Goal: Information Seeking & Learning: Learn about a topic

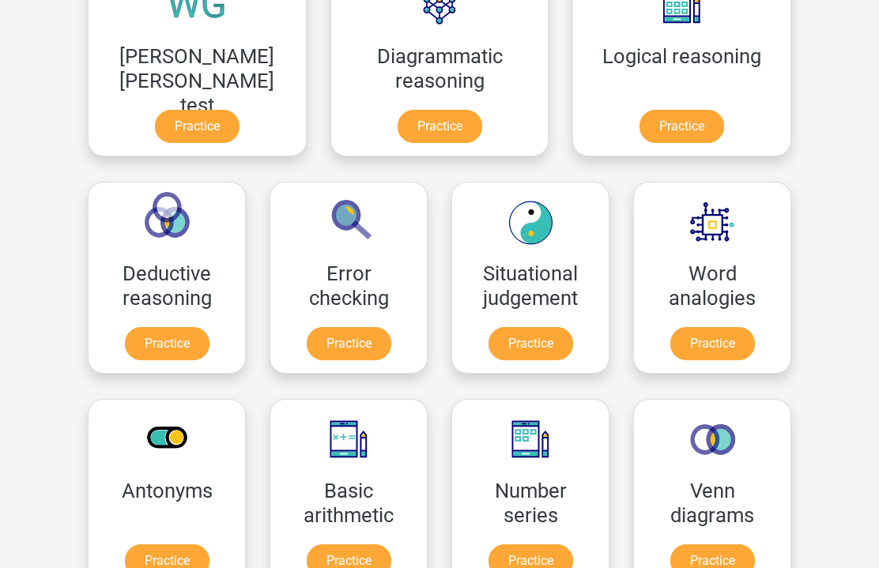
scroll to position [521, 0]
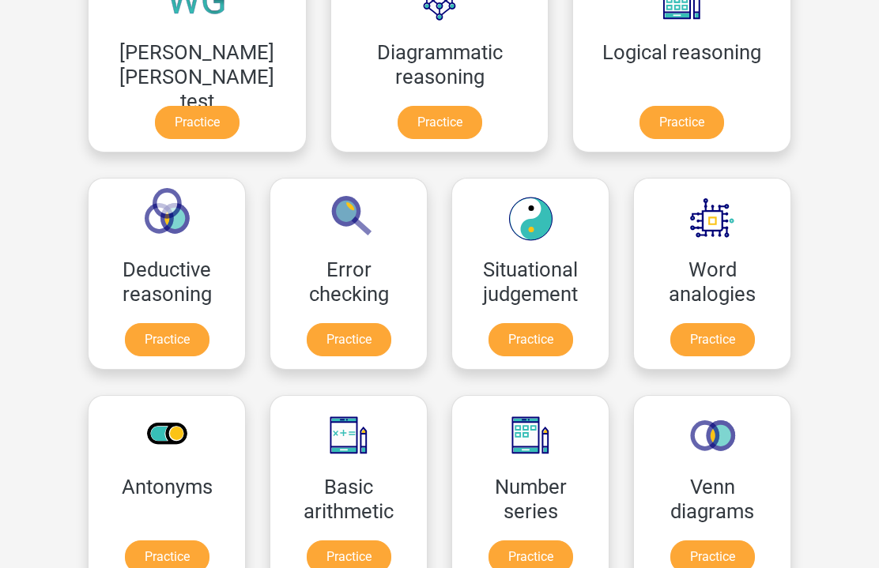
click at [488, 567] on link "Practice" at bounding box center [530, 556] width 85 height 33
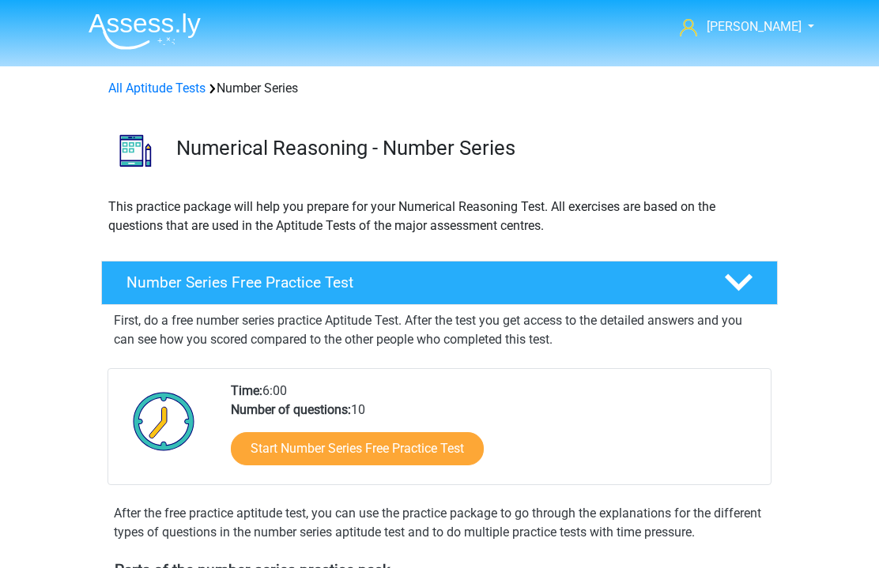
click at [749, 295] on icon at bounding box center [738, 283] width 28 height 28
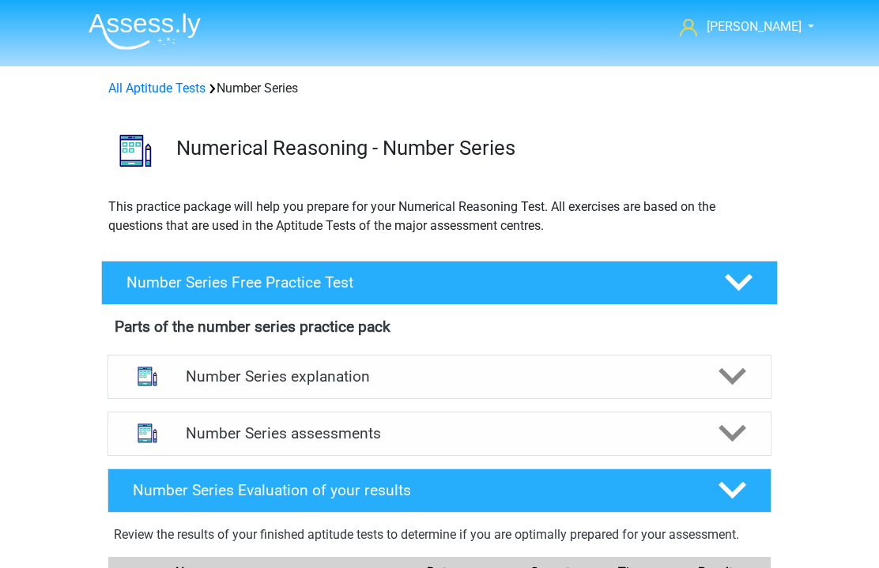
click at [711, 375] on div at bounding box center [731, 377] width 53 height 28
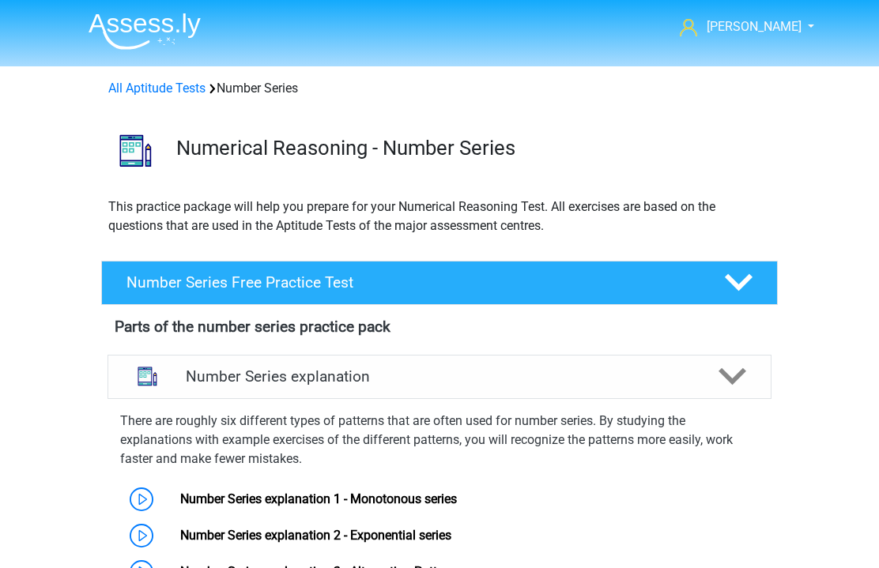
click at [712, 378] on div at bounding box center [731, 377] width 53 height 28
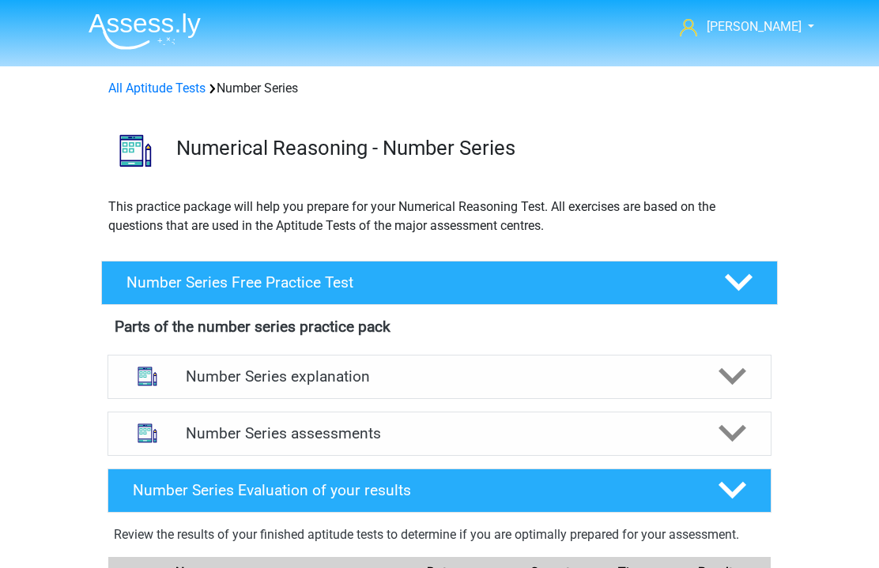
click at [709, 378] on div at bounding box center [731, 377] width 53 height 28
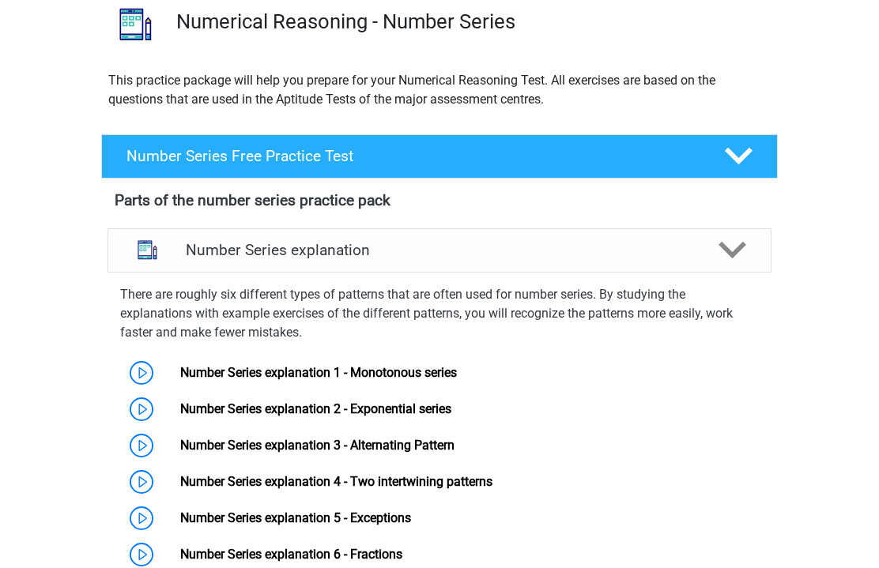
scroll to position [133, 0]
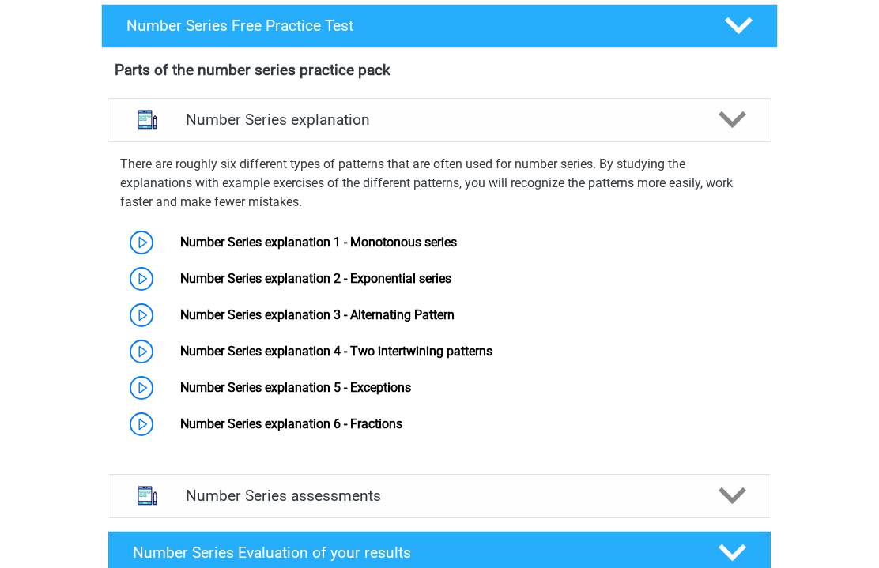
click at [714, 503] on div at bounding box center [731, 497] width 53 height 28
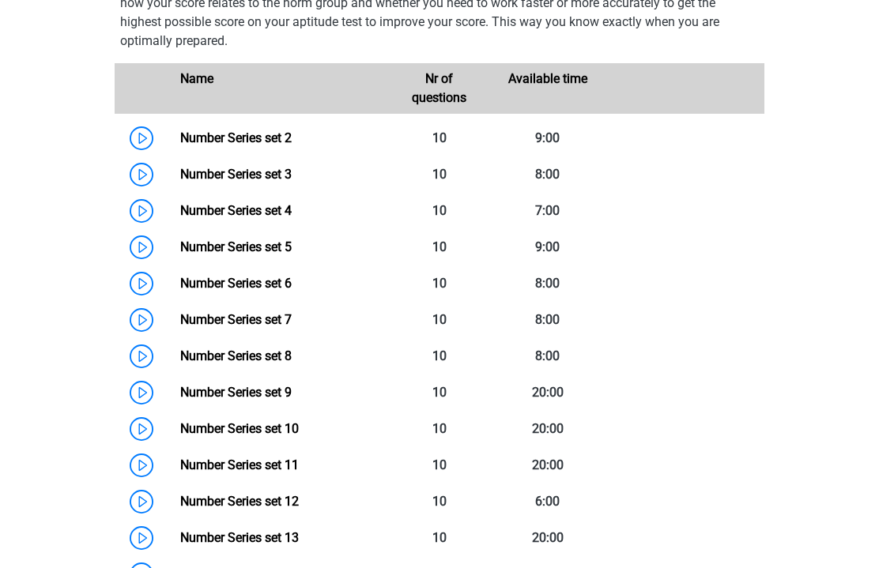
scroll to position [813, 0]
click at [180, 130] on link "Number Series set 2" at bounding box center [235, 137] width 111 height 15
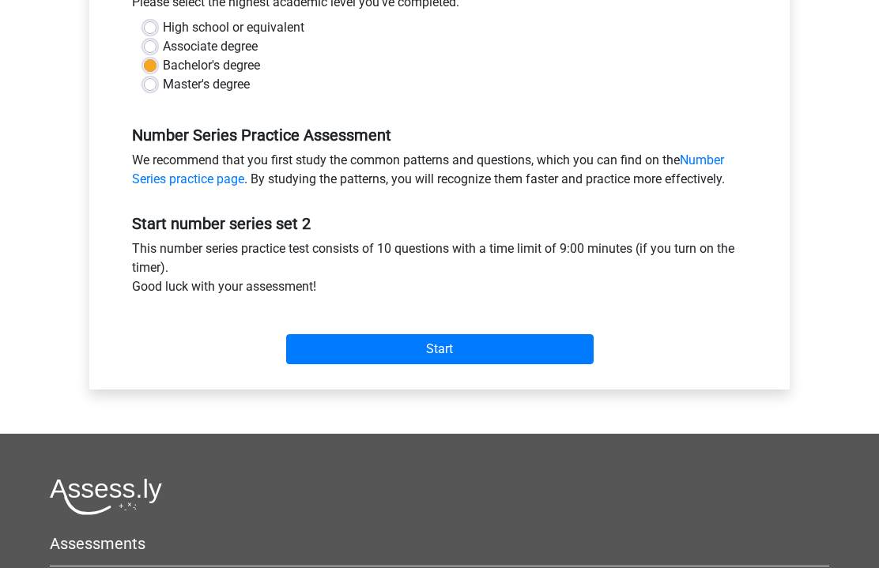
scroll to position [380, 0]
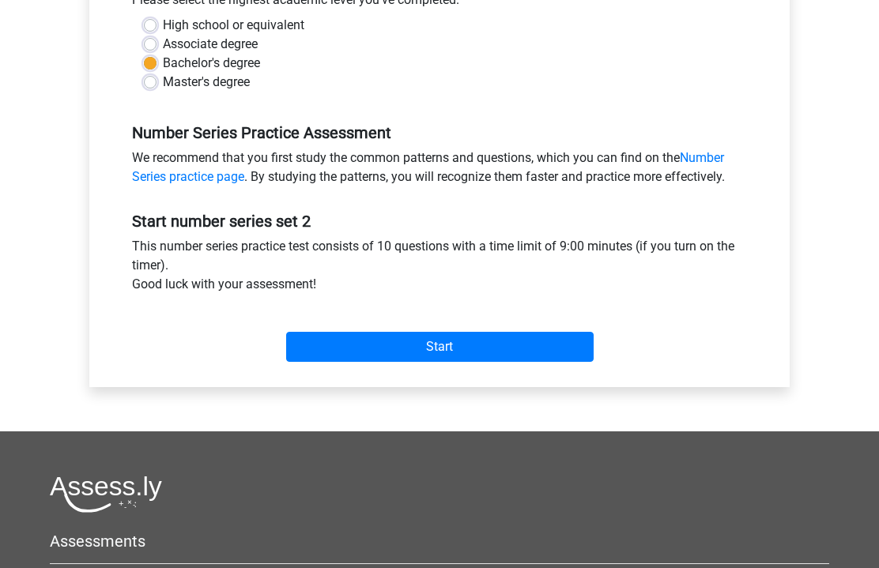
click at [529, 337] on input "Start" at bounding box center [439, 348] width 307 height 30
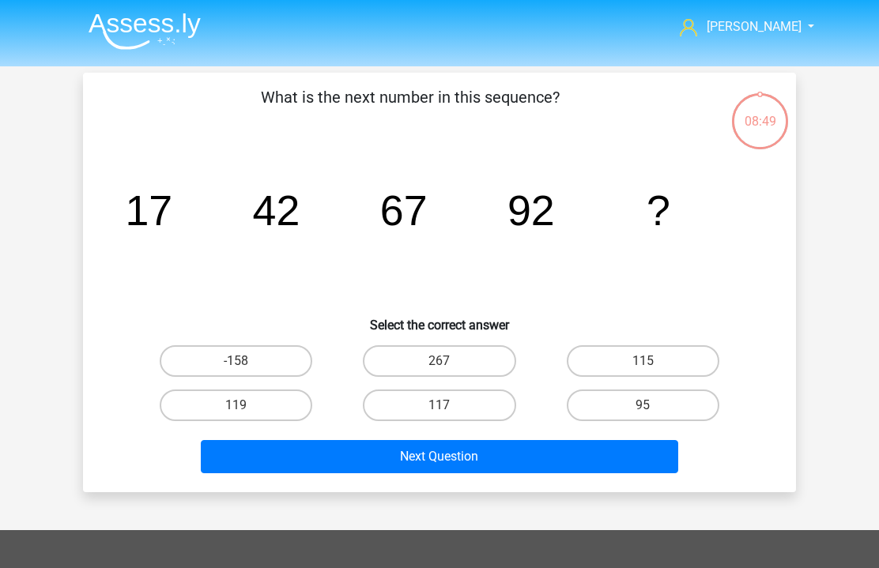
click at [460, 400] on label "117" at bounding box center [439, 405] width 152 height 32
click at [450, 405] on input "117" at bounding box center [444, 410] width 10 height 10
radio input "true"
click at [534, 446] on button "Next Question" at bounding box center [440, 456] width 478 height 33
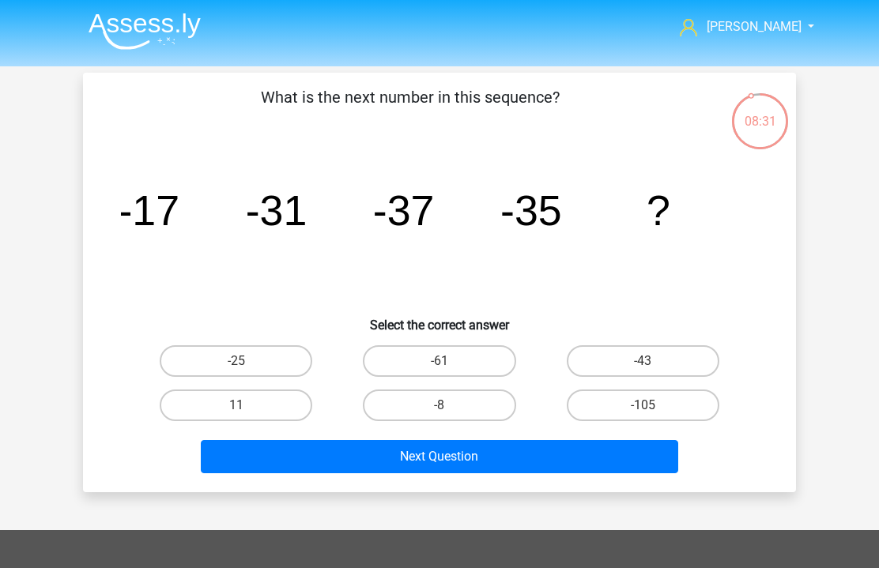
click at [570, 482] on div "What is the next number in this sequence? image/svg+xml -17 -31 -37 -35 ? Selec…" at bounding box center [439, 283] width 713 height 420
click at [558, 463] on button "Next Question" at bounding box center [440, 456] width 478 height 33
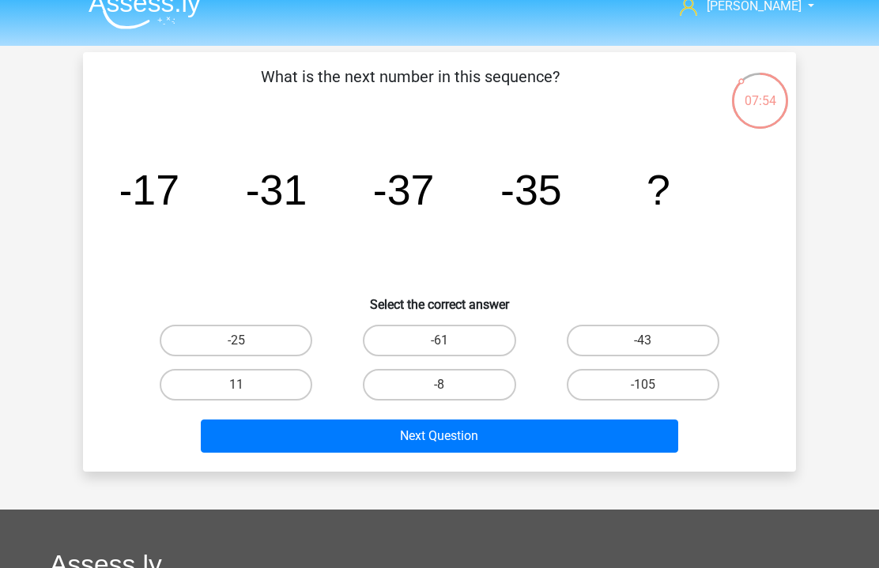
scroll to position [23, 0]
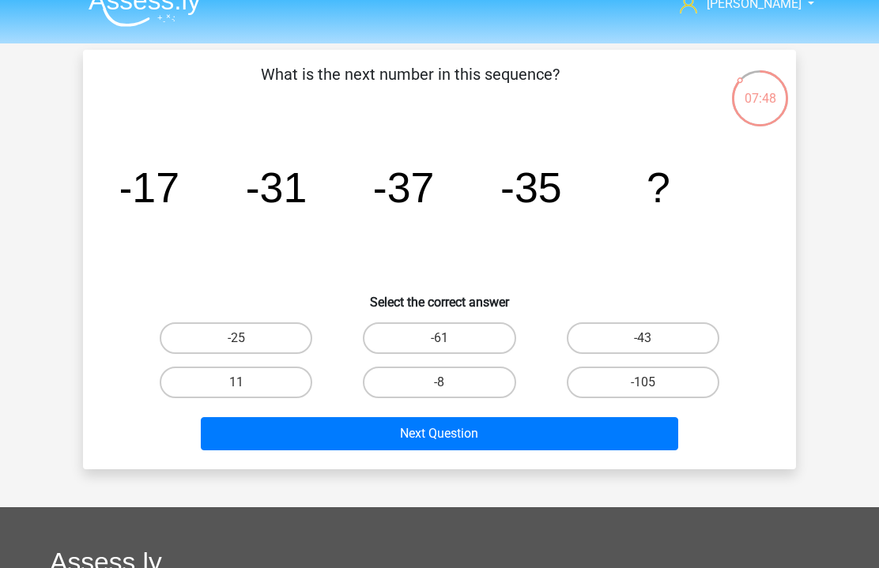
click at [619, 326] on label "-43" at bounding box center [642, 338] width 152 height 32
click at [642, 338] on input "-43" at bounding box center [647, 343] width 10 height 10
radio input "true"
click at [540, 442] on button "Next Question" at bounding box center [440, 433] width 478 height 33
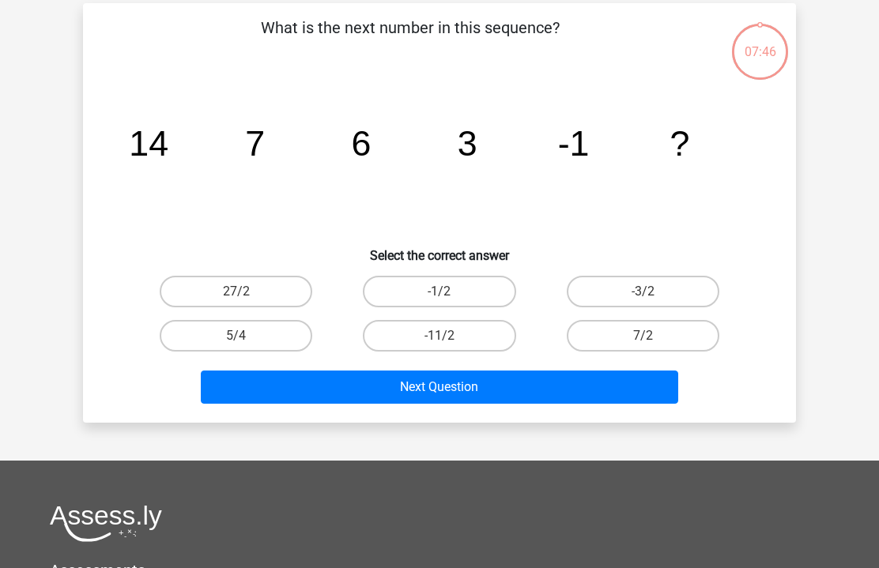
scroll to position [73, 0]
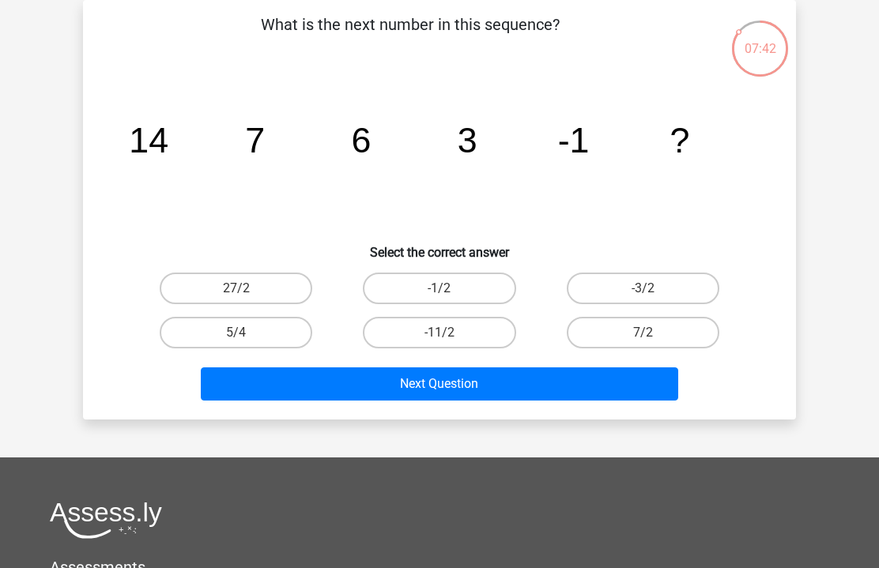
click at [491, 287] on label "-1/2" at bounding box center [439, 289] width 152 height 32
click at [450, 288] on input "-1/2" at bounding box center [444, 293] width 10 height 10
radio input "true"
click at [589, 388] on button "Next Question" at bounding box center [440, 383] width 478 height 33
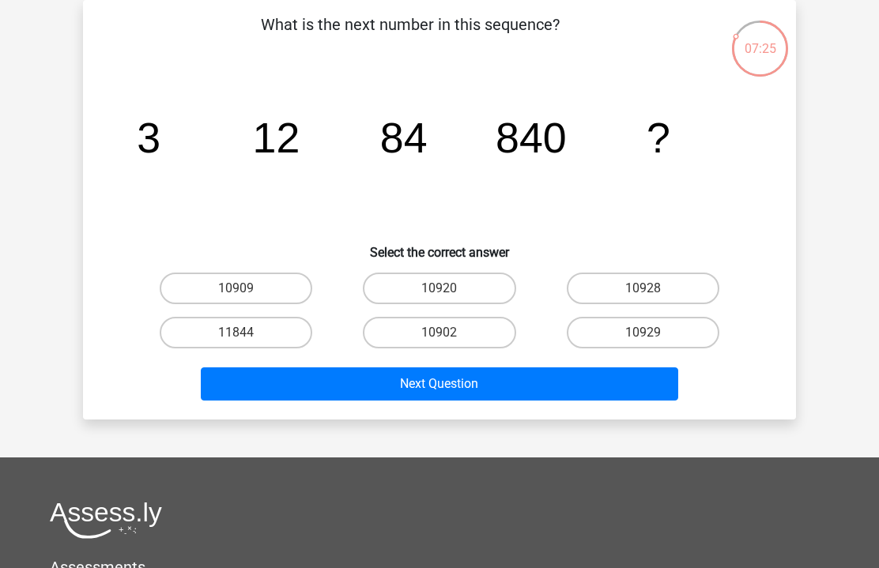
click at [477, 293] on label "10920" at bounding box center [439, 289] width 152 height 32
click at [450, 293] on input "10920" at bounding box center [444, 293] width 10 height 10
radio input "true"
click at [594, 399] on button "Next Question" at bounding box center [440, 383] width 478 height 33
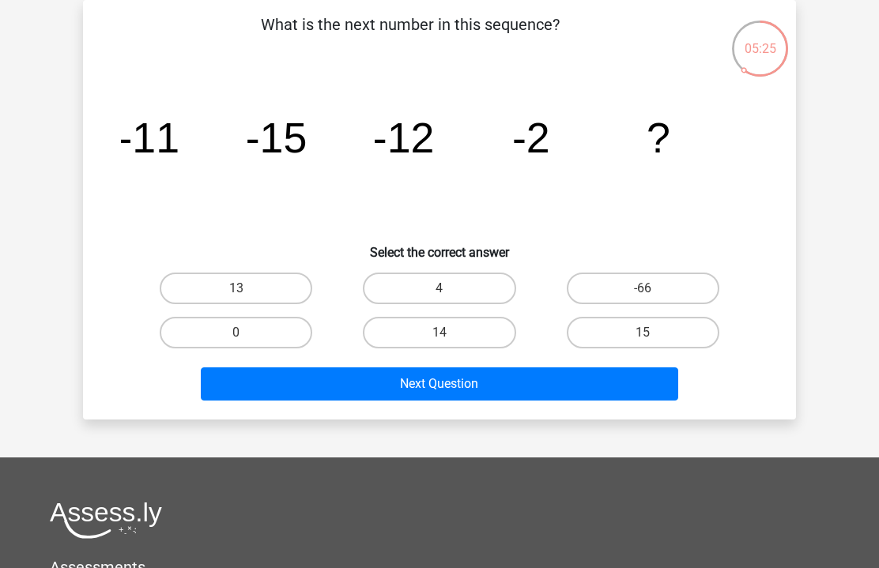
click at [480, 276] on label "4" at bounding box center [439, 289] width 152 height 32
click at [450, 288] on input "4" at bounding box center [444, 293] width 10 height 10
radio input "true"
click at [554, 389] on button "Next Question" at bounding box center [440, 383] width 478 height 33
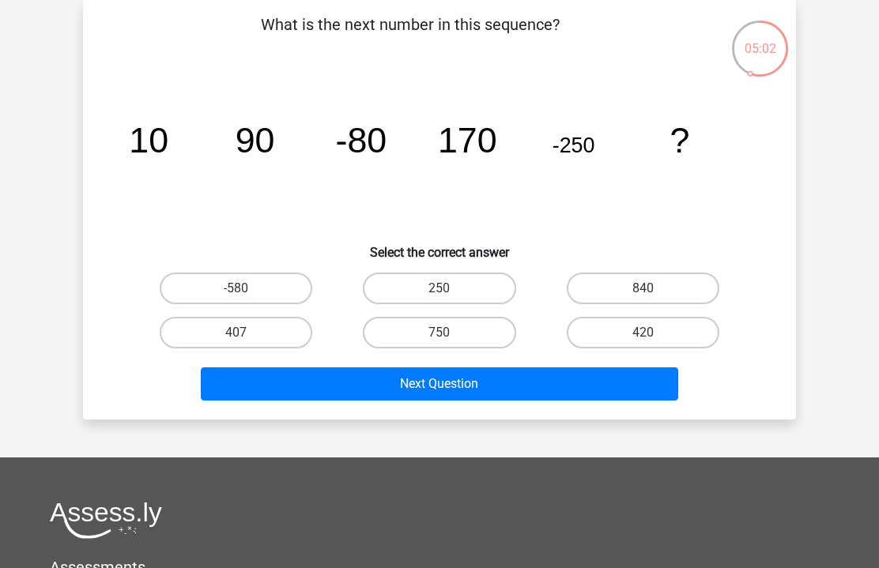
click at [634, 325] on label "420" at bounding box center [642, 333] width 152 height 32
click at [642, 333] on input "420" at bounding box center [647, 338] width 10 height 10
radio input "true"
click at [562, 383] on button "Next Question" at bounding box center [440, 383] width 478 height 33
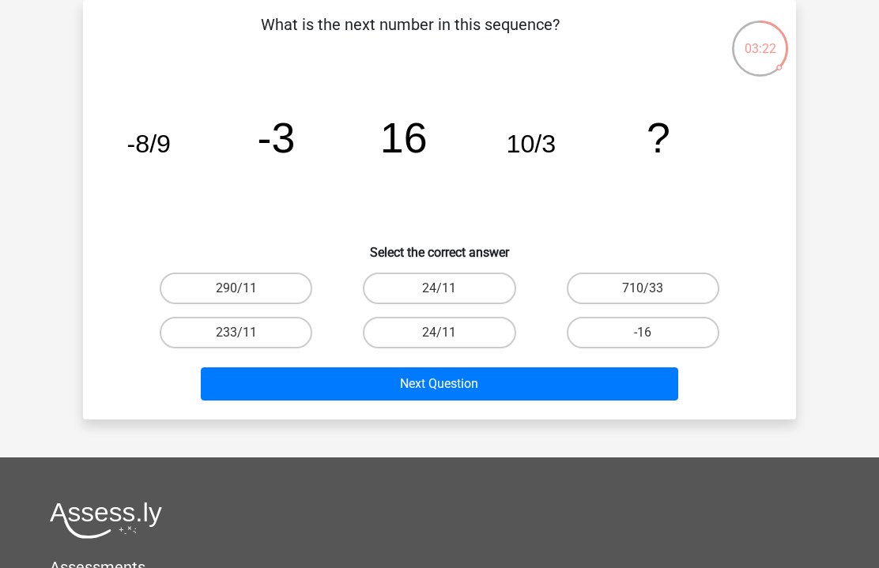
click at [418, 322] on label "24/11" at bounding box center [439, 333] width 152 height 32
click at [439, 333] on input "24/11" at bounding box center [444, 338] width 10 height 10
radio input "true"
click at [496, 380] on button "Next Question" at bounding box center [440, 383] width 478 height 33
click at [481, 330] on label "57" at bounding box center [439, 333] width 152 height 32
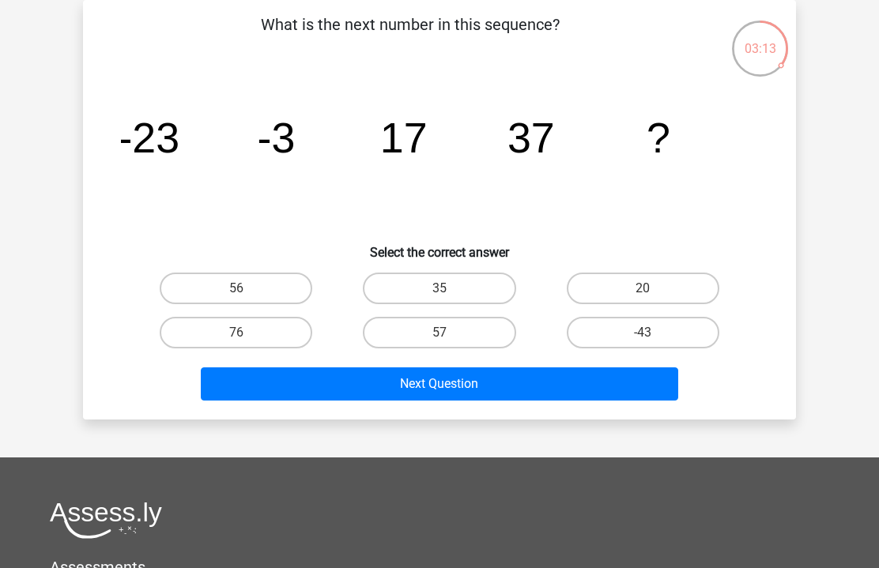
click at [450, 333] on input "57" at bounding box center [444, 338] width 10 height 10
radio input "true"
click at [510, 382] on button "Next Question" at bounding box center [440, 383] width 478 height 33
click at [254, 281] on label "75" at bounding box center [236, 289] width 152 height 32
click at [246, 288] on input "75" at bounding box center [241, 293] width 10 height 10
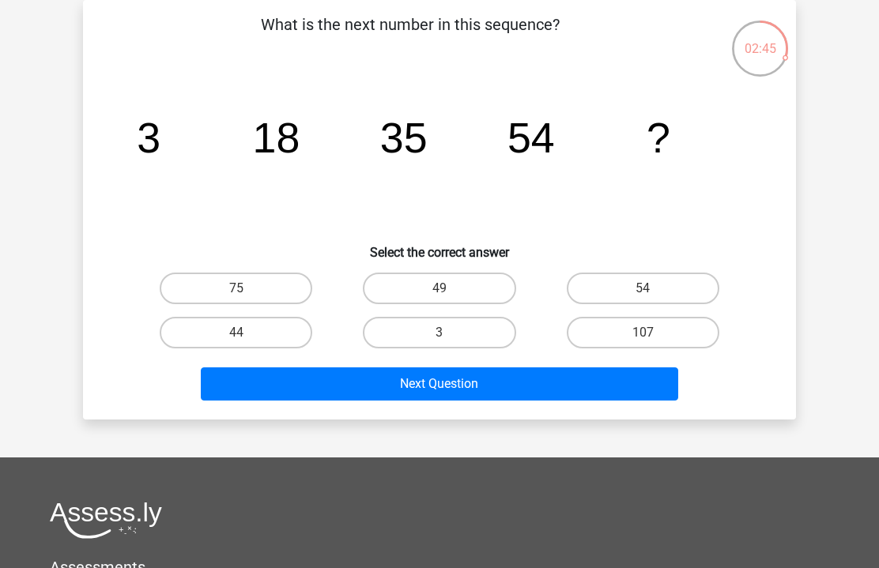
radio input "true"
click at [446, 393] on button "Next Question" at bounding box center [440, 383] width 478 height 33
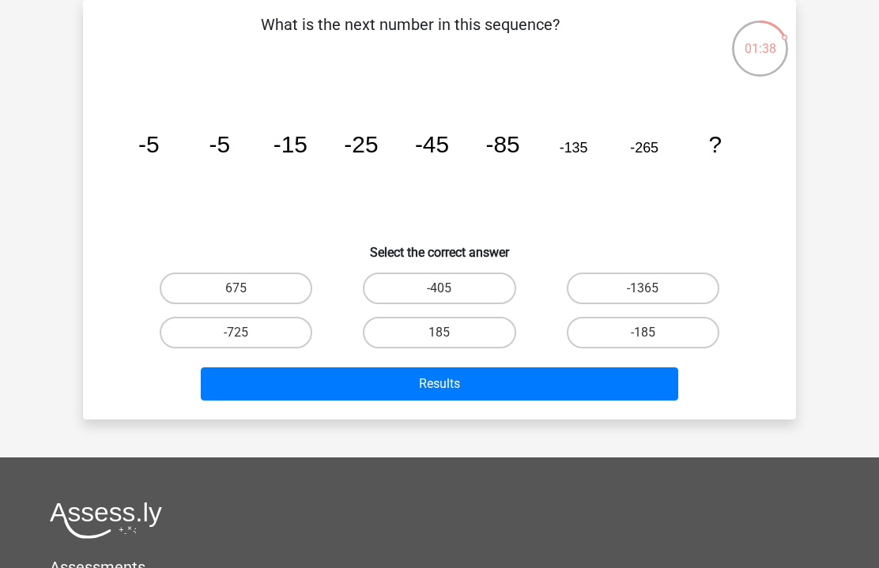
scroll to position [74, 0]
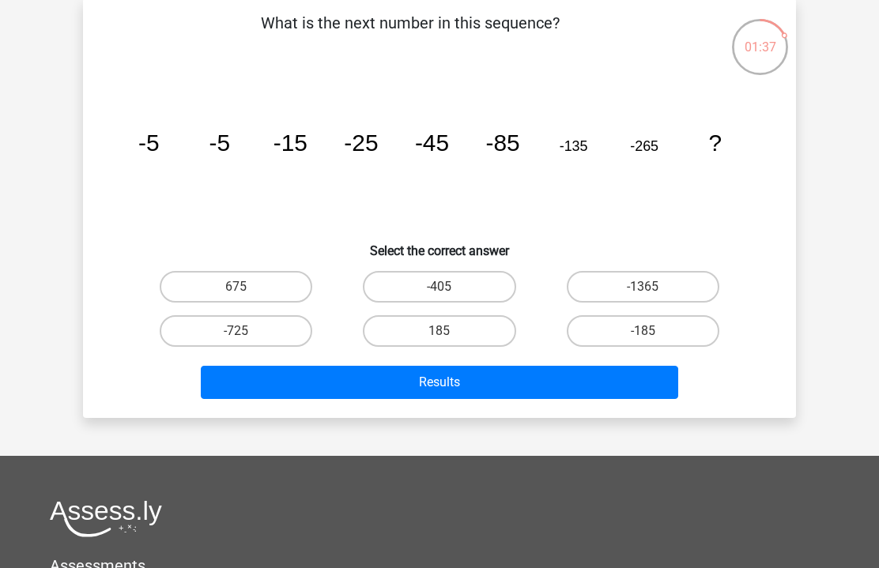
click at [398, 282] on label "-405" at bounding box center [439, 287] width 152 height 32
click at [439, 287] on input "-405" at bounding box center [444, 292] width 10 height 10
radio input "true"
click at [356, 389] on button "Results" at bounding box center [440, 382] width 478 height 33
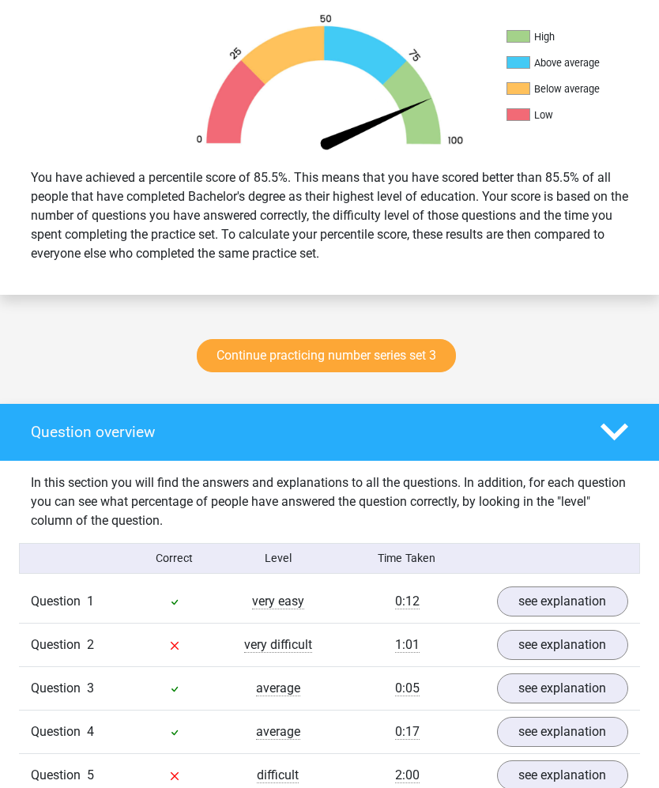
scroll to position [546, 0]
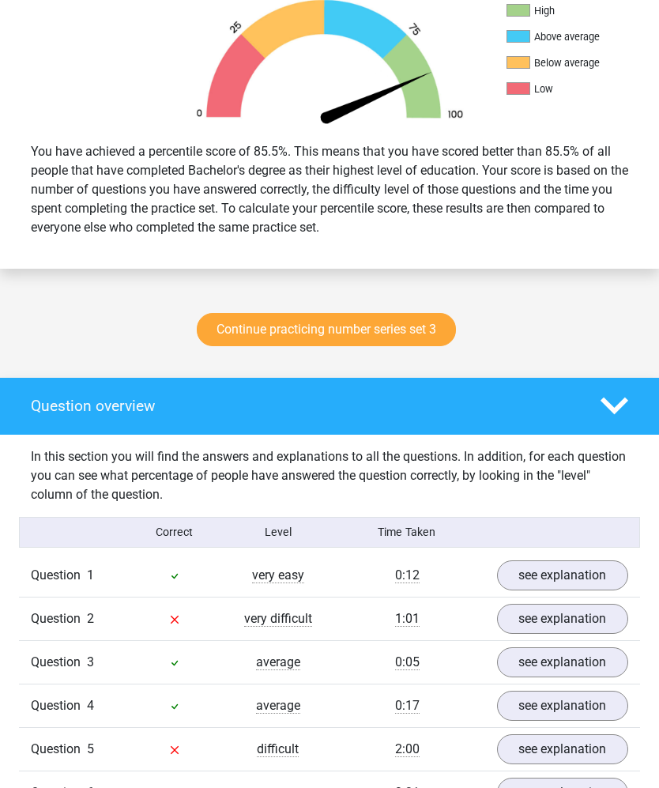
click at [585, 626] on link "see explanation" at bounding box center [563, 619] width 132 height 30
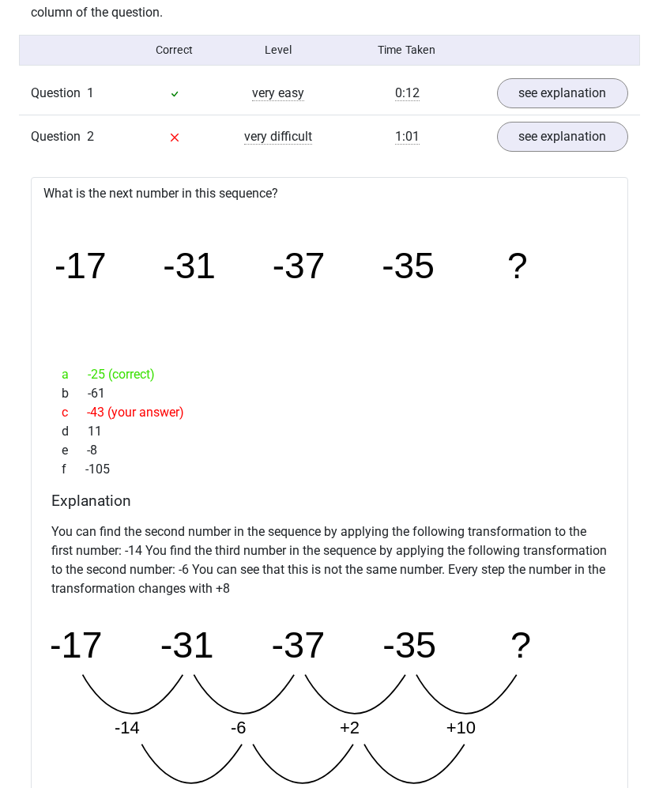
scroll to position [1041, 0]
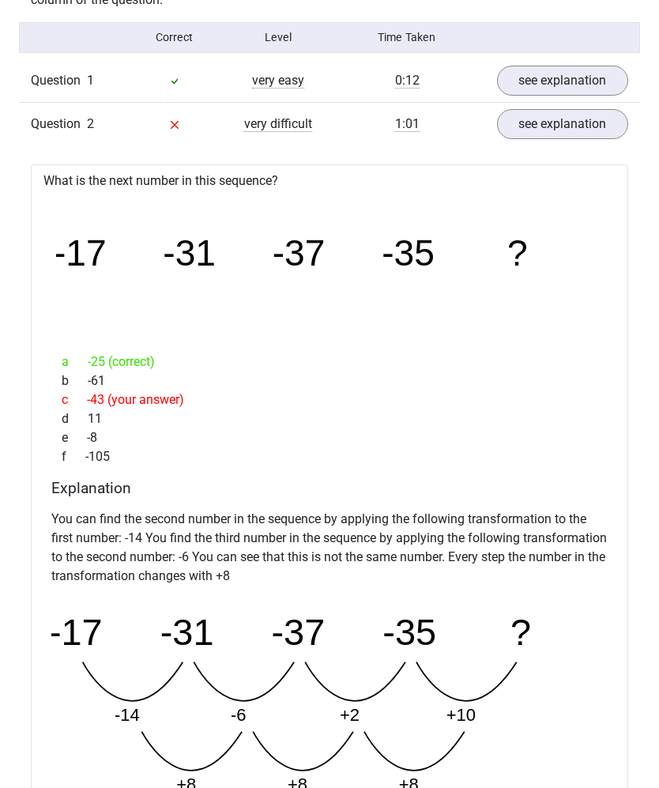
click at [9, 525] on div "Question overview In this section you will find the answers and explanations to…" at bounding box center [329, 574] width 659 height 1382
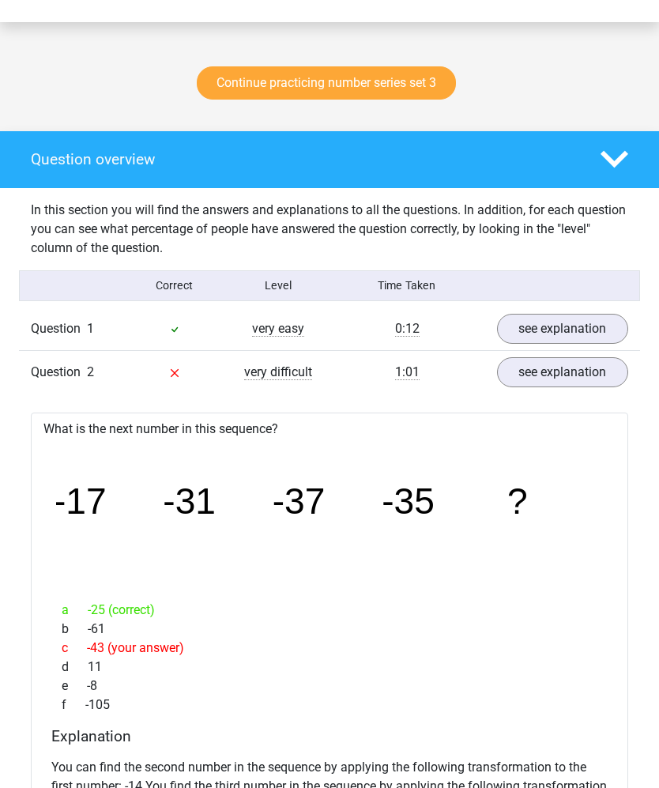
click at [584, 373] on link "see explanation" at bounding box center [563, 373] width 132 height 30
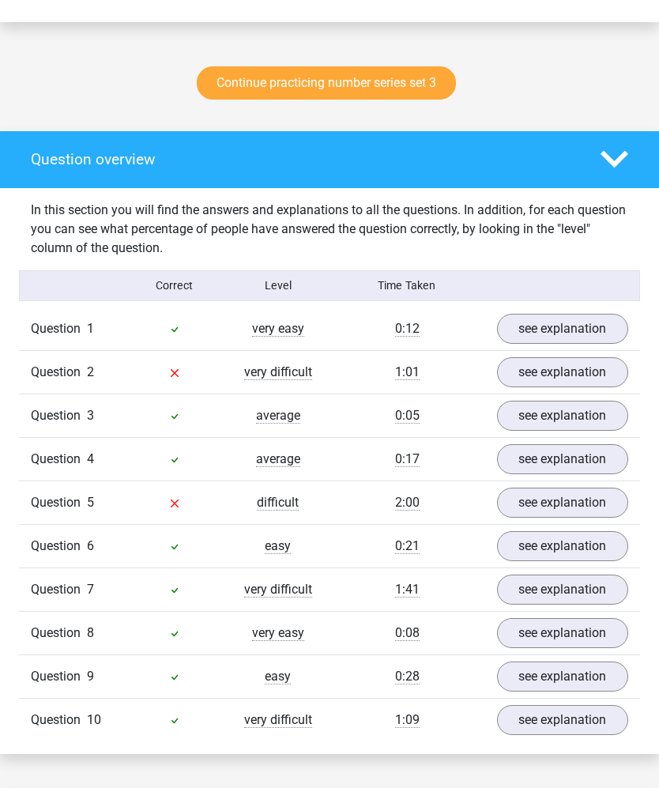
click at [585, 429] on link "see explanation" at bounding box center [563, 416] width 132 height 30
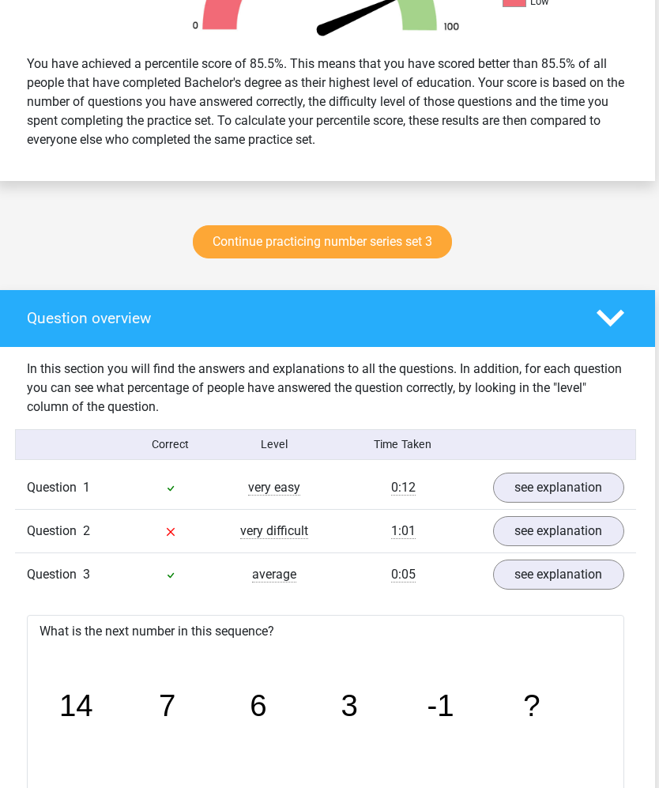
scroll to position [634, 4]
click at [570, 566] on link "see explanation" at bounding box center [559, 574] width 132 height 30
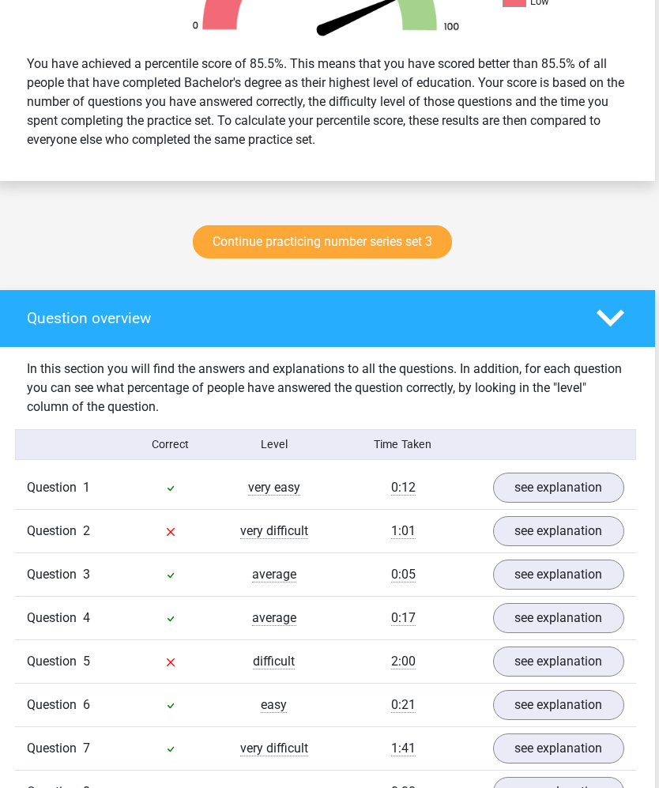
click at [555, 615] on link "see explanation" at bounding box center [559, 618] width 132 height 30
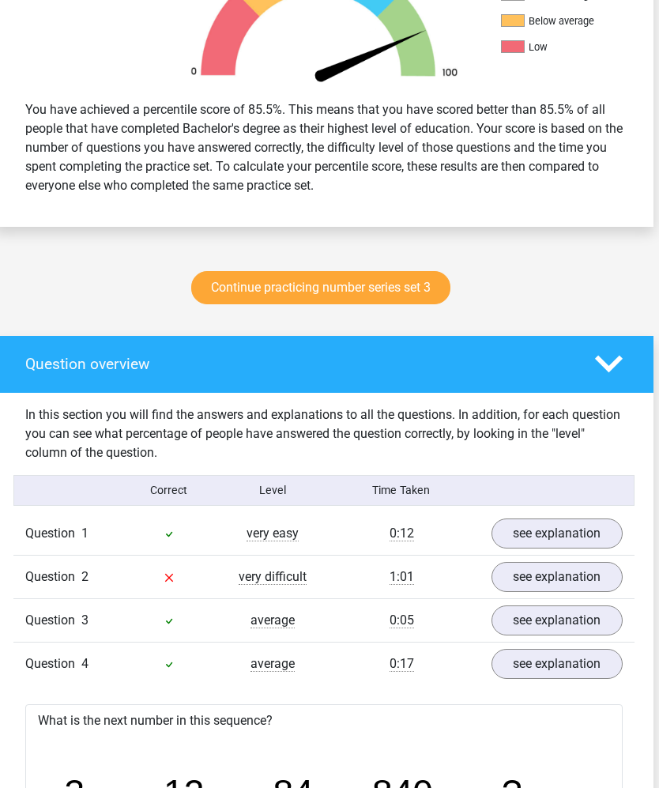
scroll to position [642, 6]
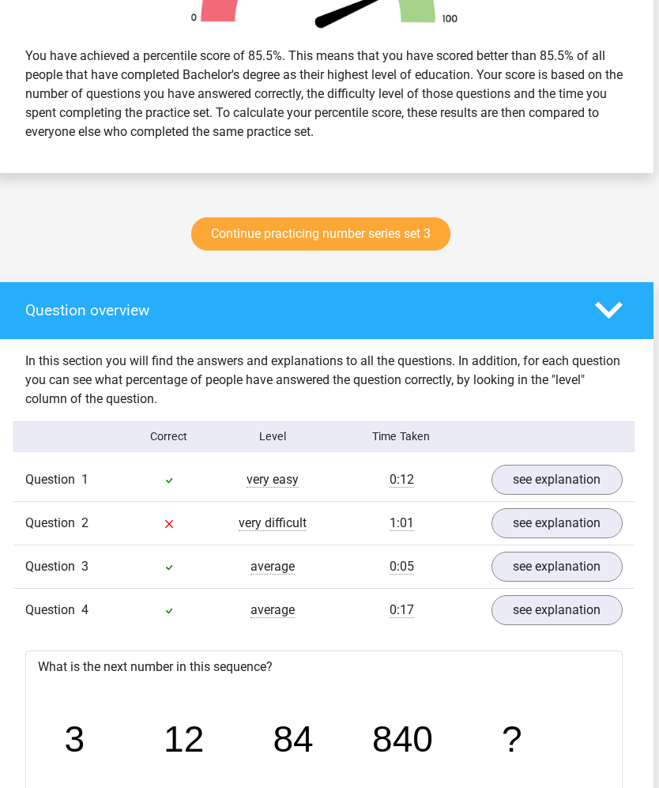
click at [566, 615] on link "see explanation" at bounding box center [557, 610] width 132 height 30
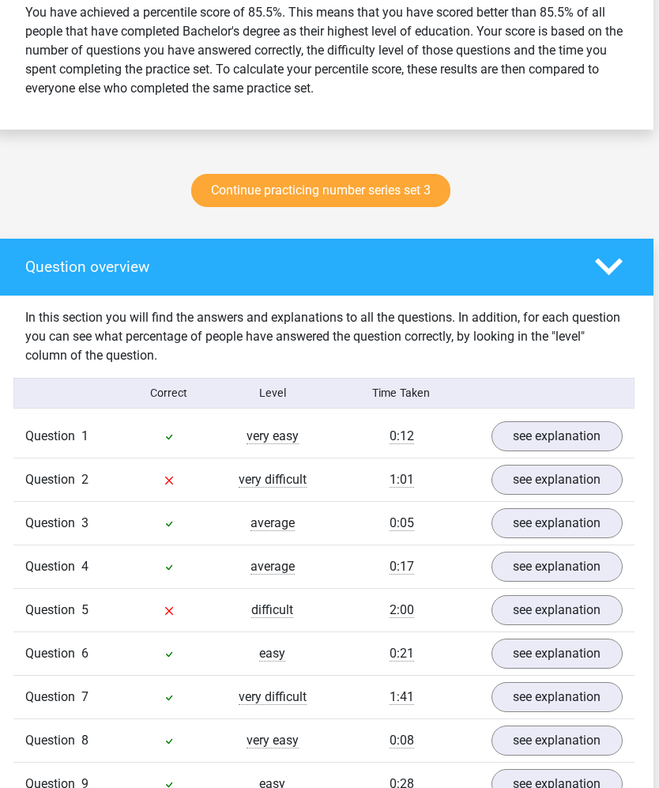
scroll to position [687, 6]
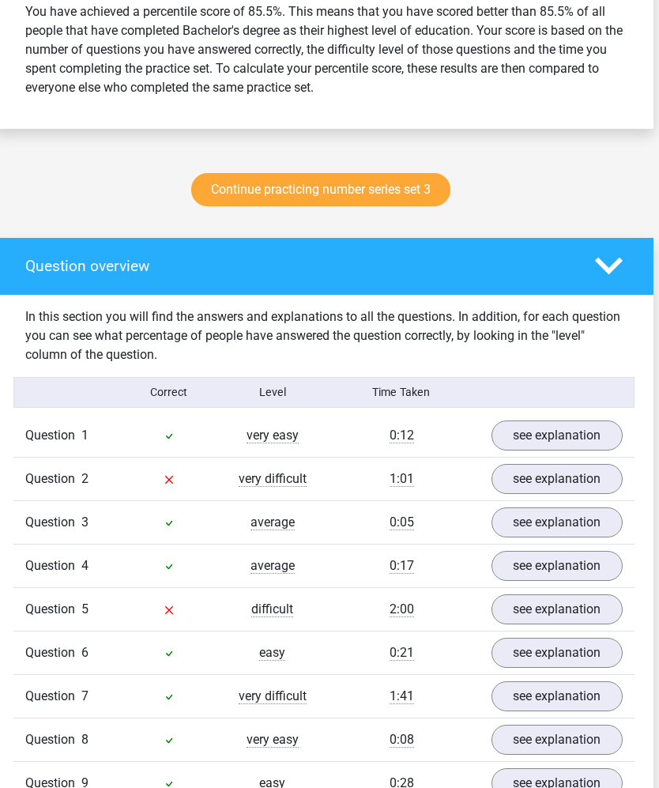
click at [546, 609] on link "see explanation" at bounding box center [557, 609] width 132 height 30
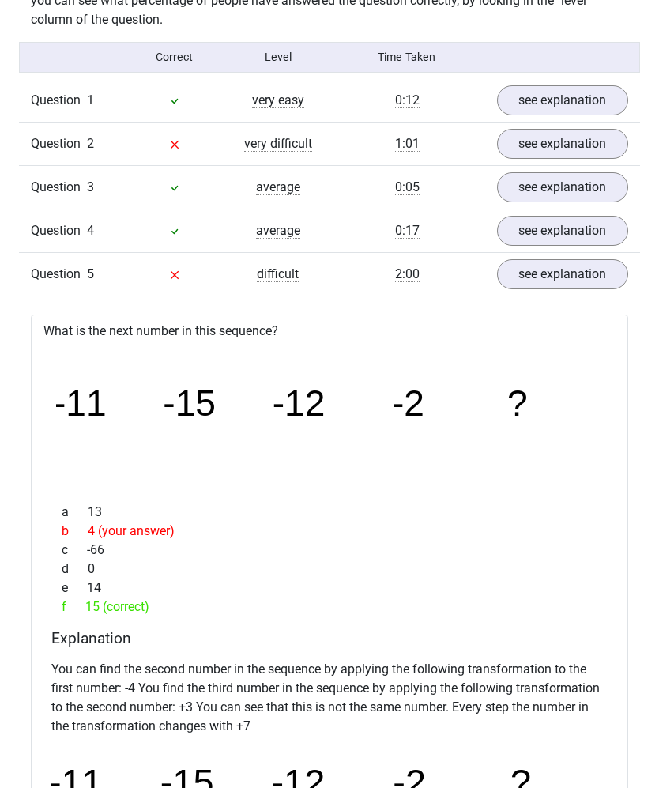
scroll to position [1021, 0]
click at [589, 276] on link "see explanation" at bounding box center [563, 274] width 132 height 30
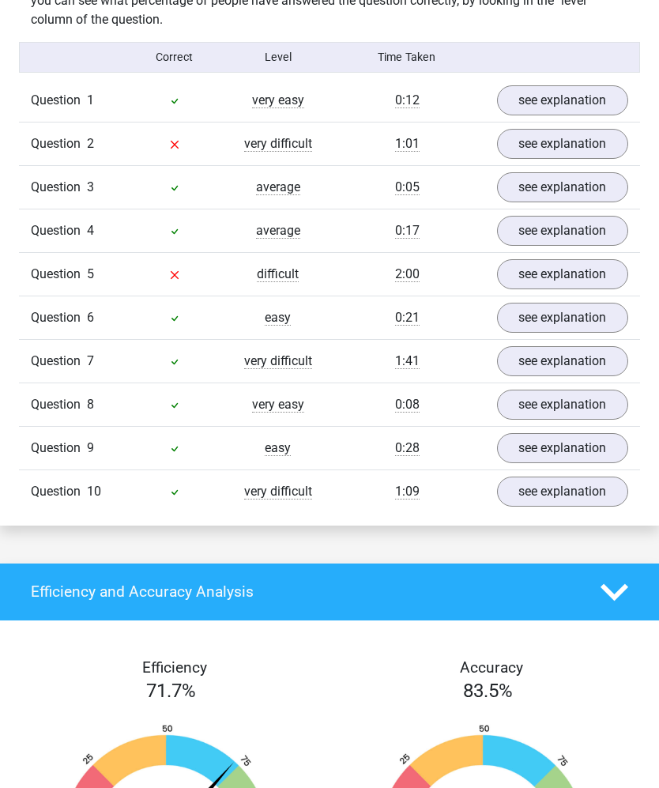
click at [569, 366] on link "see explanation" at bounding box center [563, 361] width 132 height 30
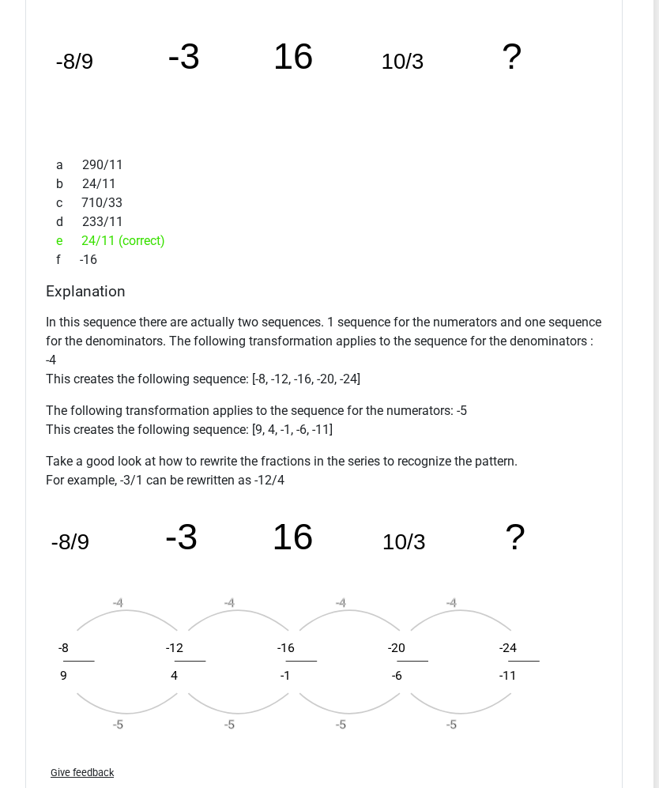
scroll to position [1458, 6]
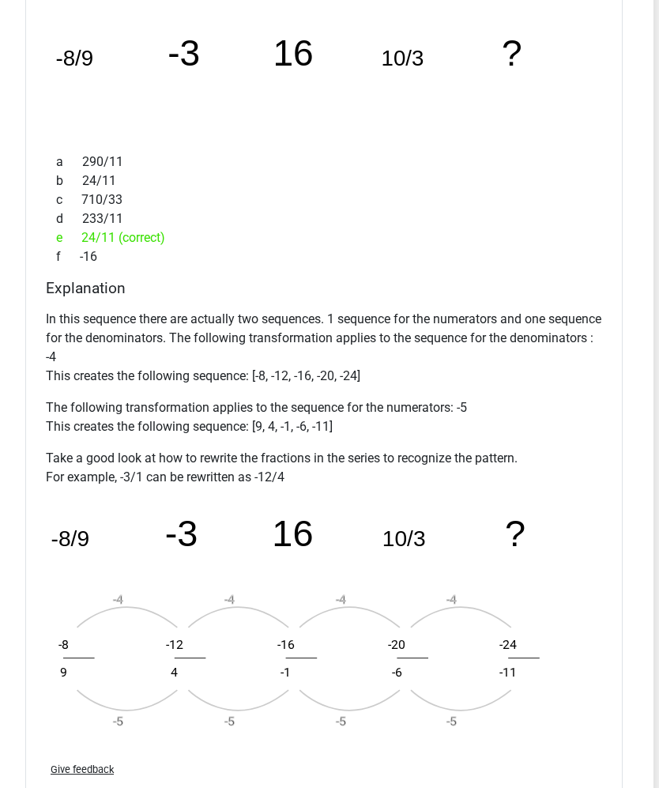
click at [612, 457] on div "What is the next number in this sequence? image/svg+xml -8/9 -3 16 10/3 ? a 290…" at bounding box center [323, 392] width 597 height 857
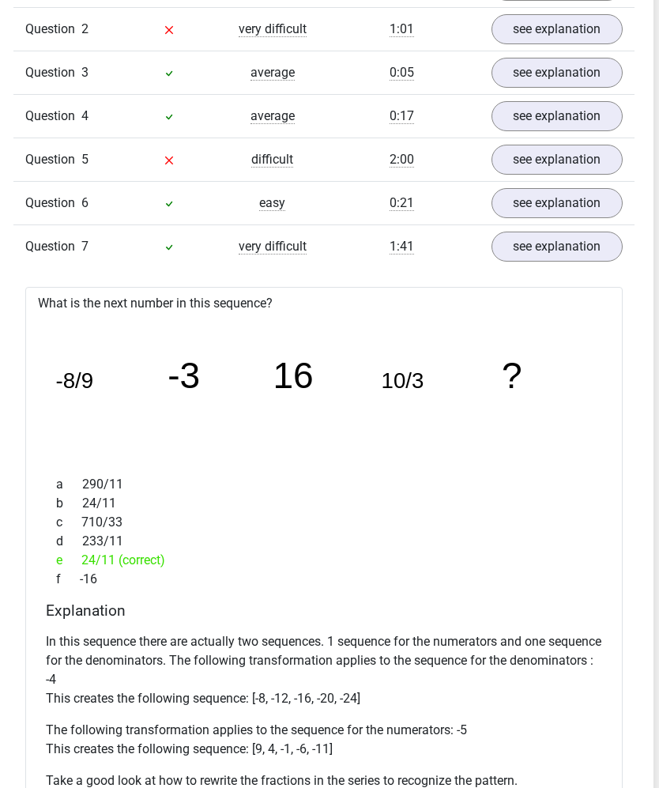
scroll to position [1085, 6]
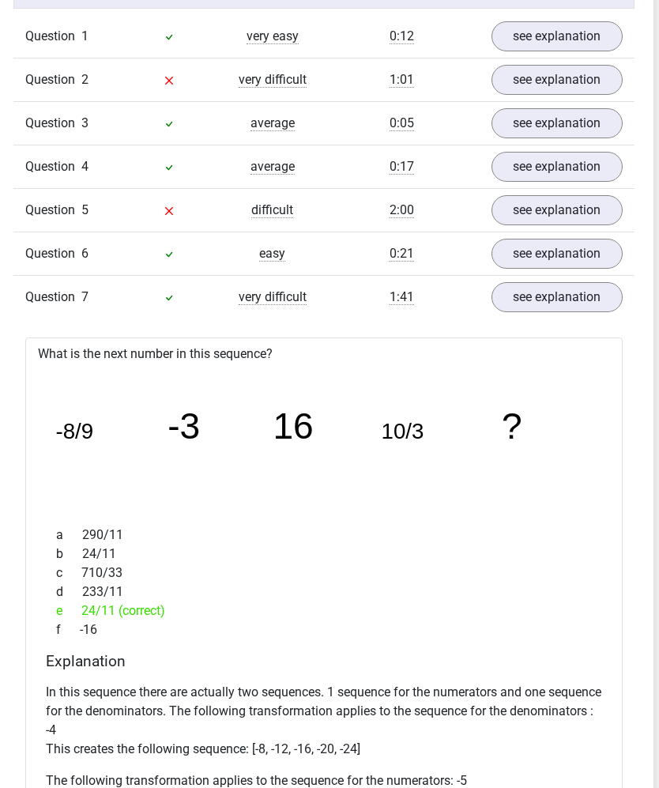
click at [577, 304] on link "see explanation" at bounding box center [557, 297] width 132 height 30
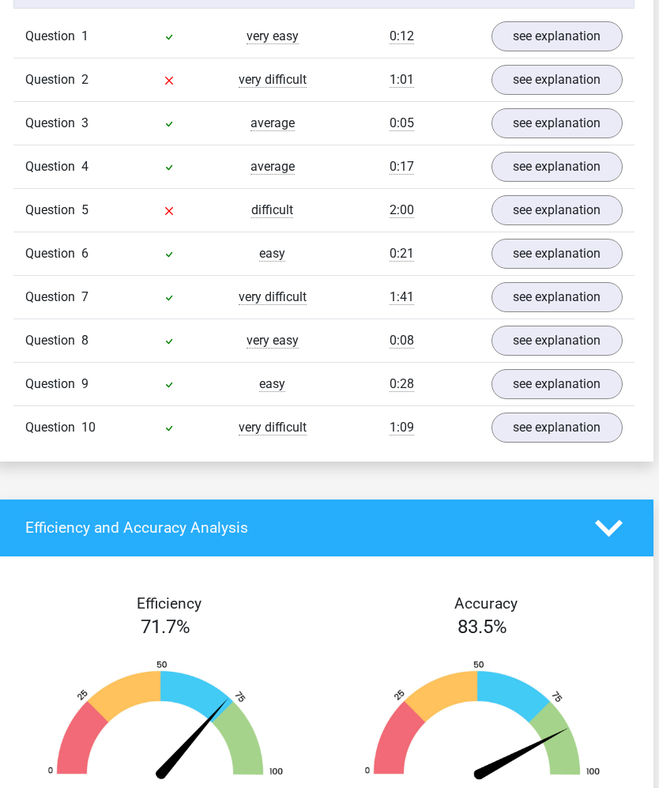
click at [543, 435] on link "see explanation" at bounding box center [557, 427] width 132 height 30
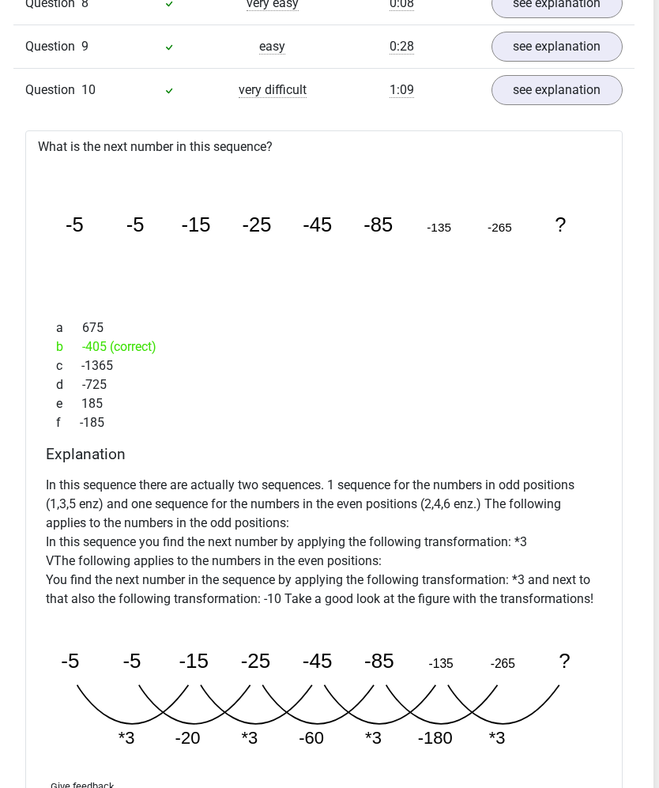
scroll to position [1465, 6]
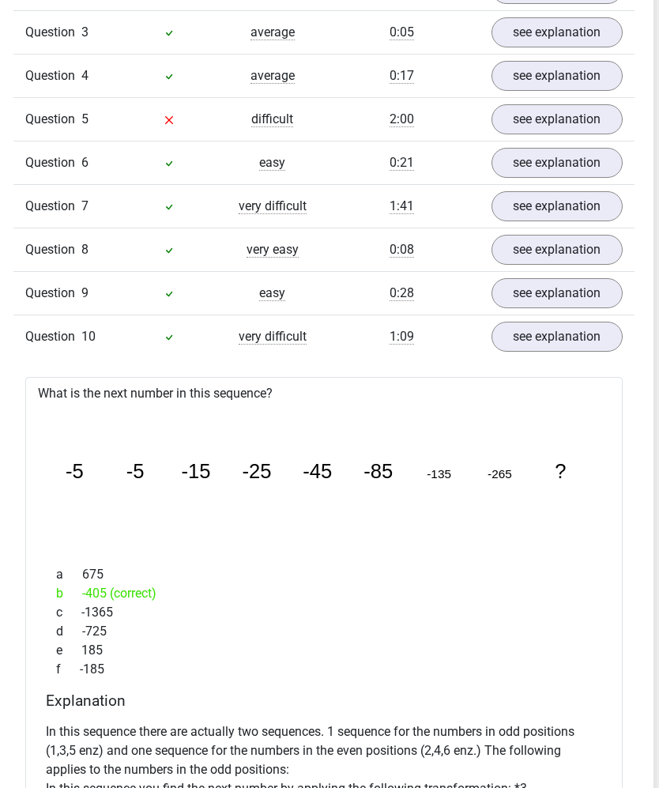
click at [572, 328] on link "see explanation" at bounding box center [557, 337] width 132 height 30
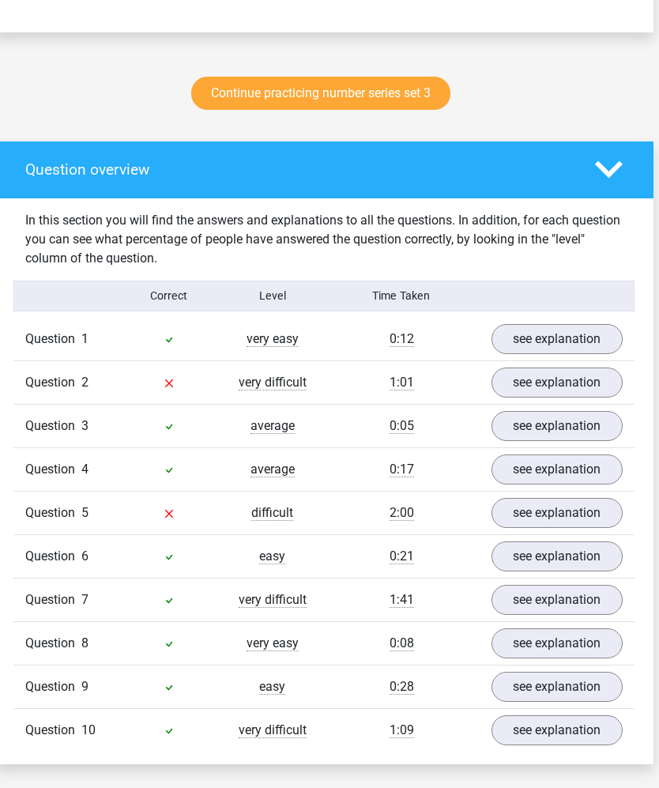
scroll to position [731, 6]
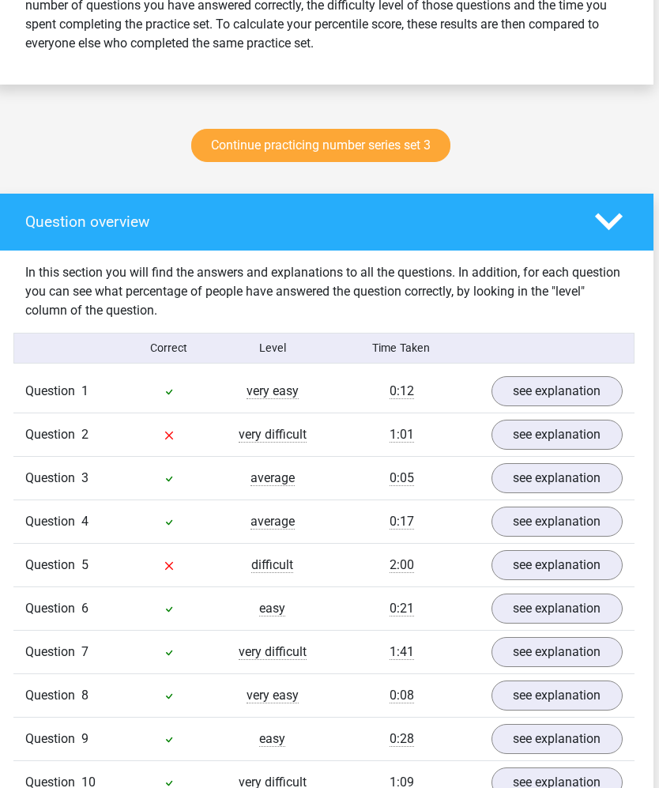
click at [611, 215] on icon at bounding box center [609, 222] width 28 height 28
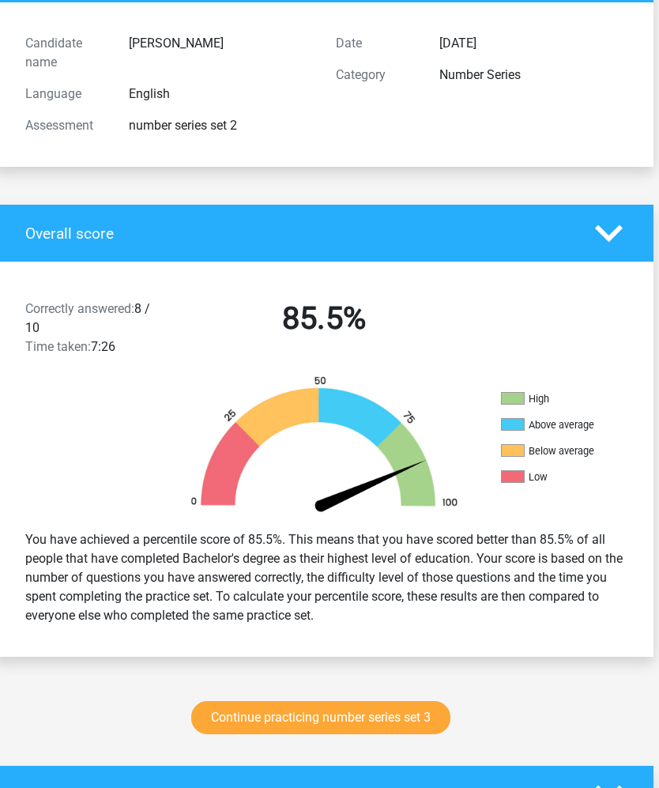
scroll to position [68, 6]
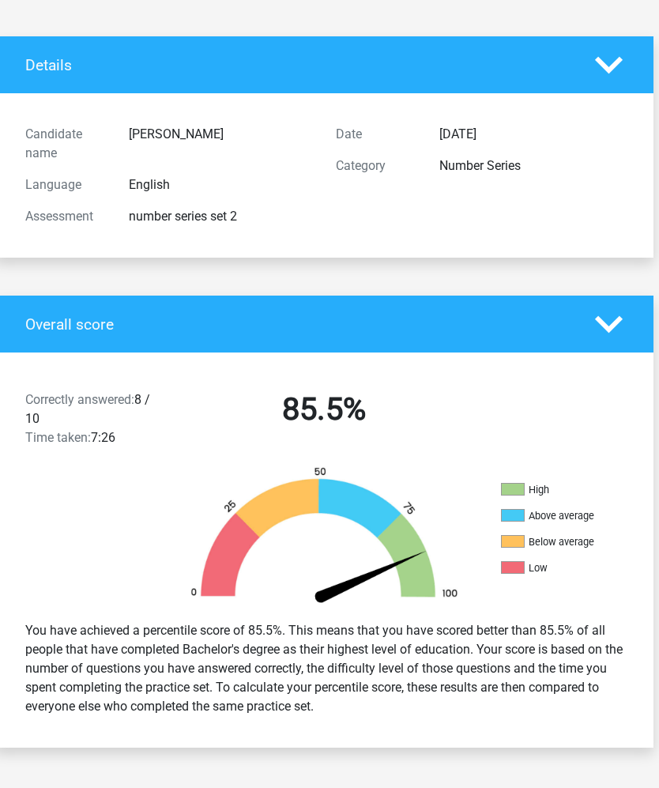
click at [591, 309] on div "Overall score" at bounding box center [323, 323] width 659 height 57
click at [578, 322] on div "Overall score" at bounding box center [298, 324] width 570 height 18
click at [605, 74] on icon at bounding box center [609, 65] width 28 height 28
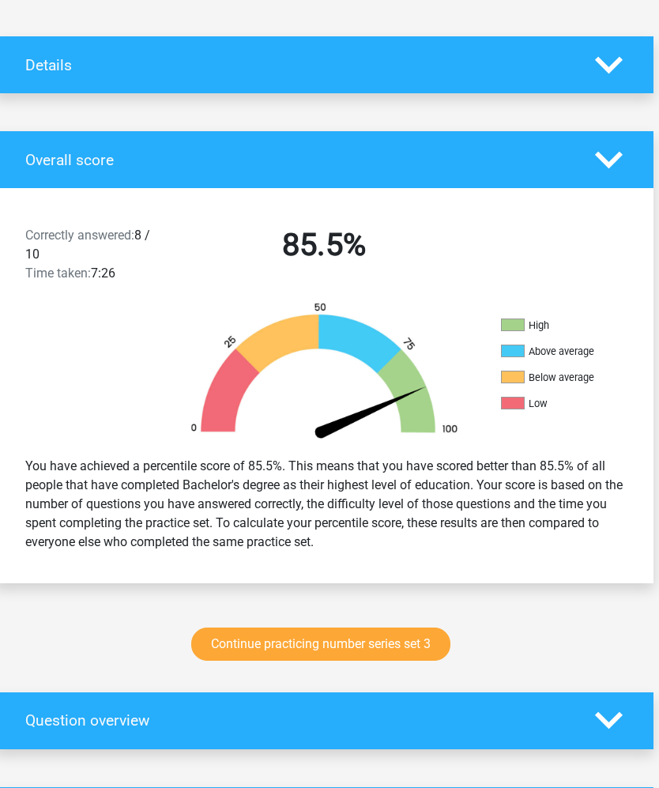
click at [604, 133] on div "Overall score" at bounding box center [323, 159] width 659 height 57
click at [600, 149] on icon at bounding box center [609, 160] width 28 height 28
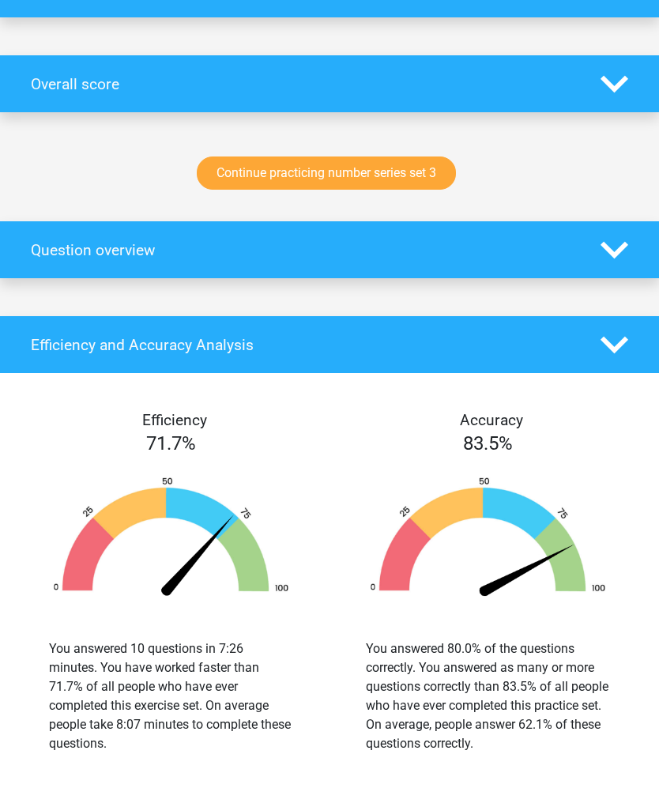
scroll to position [193, 0]
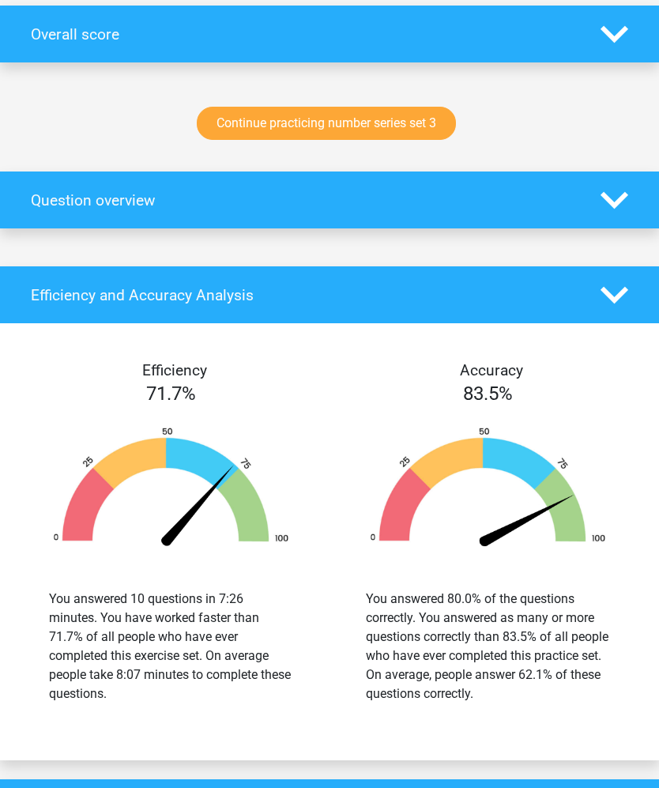
click at [602, 285] on icon at bounding box center [614, 296] width 28 height 28
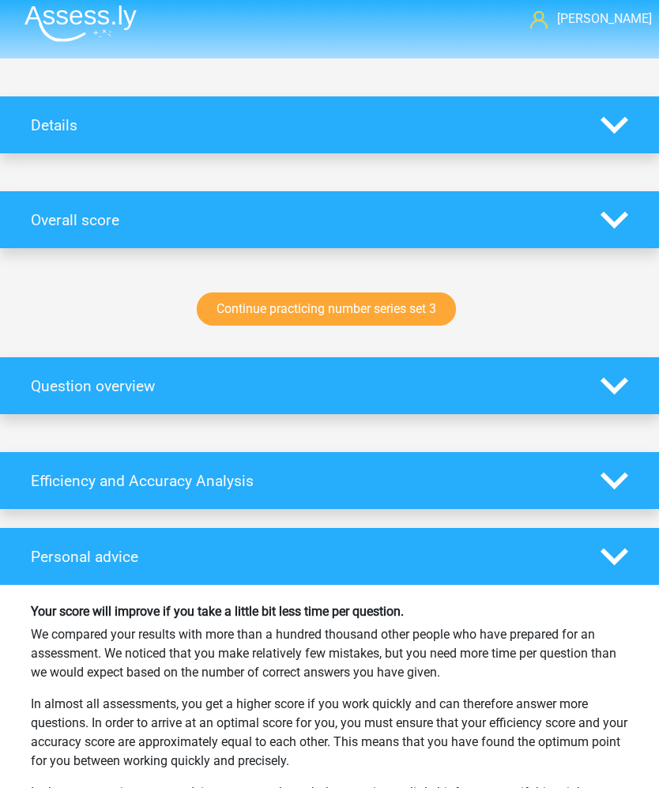
scroll to position [0, 0]
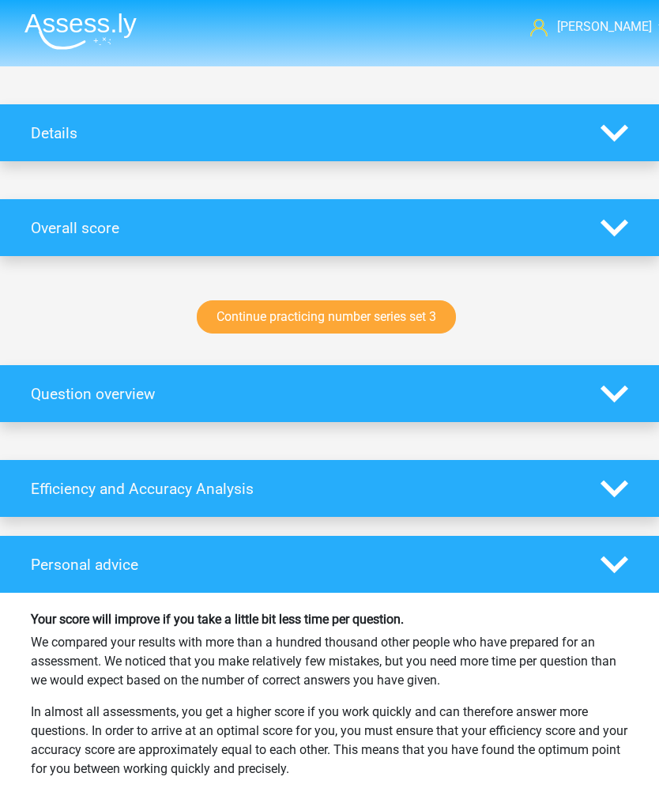
click at [611, 146] on icon at bounding box center [614, 133] width 28 height 28
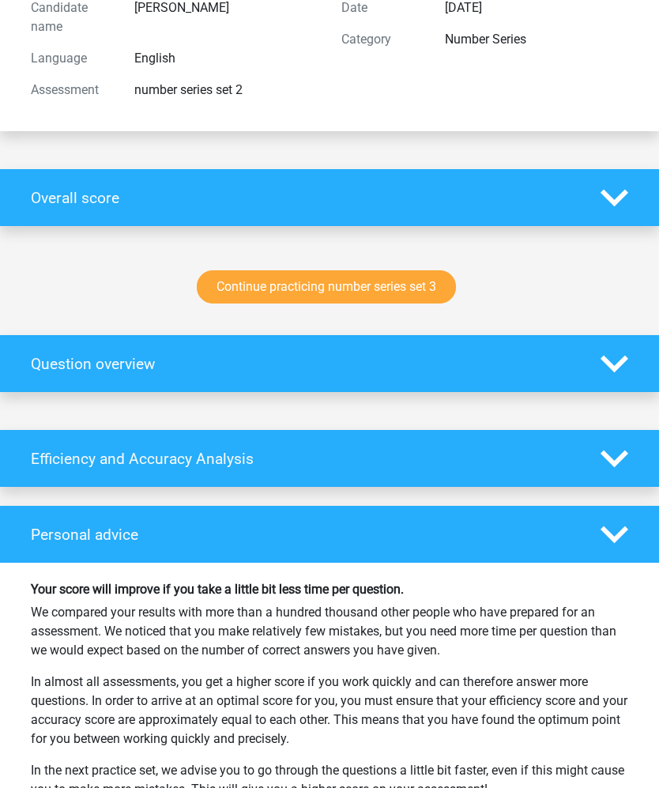
scroll to position [231, 0]
